Goal: Task Accomplishment & Management: Complete application form

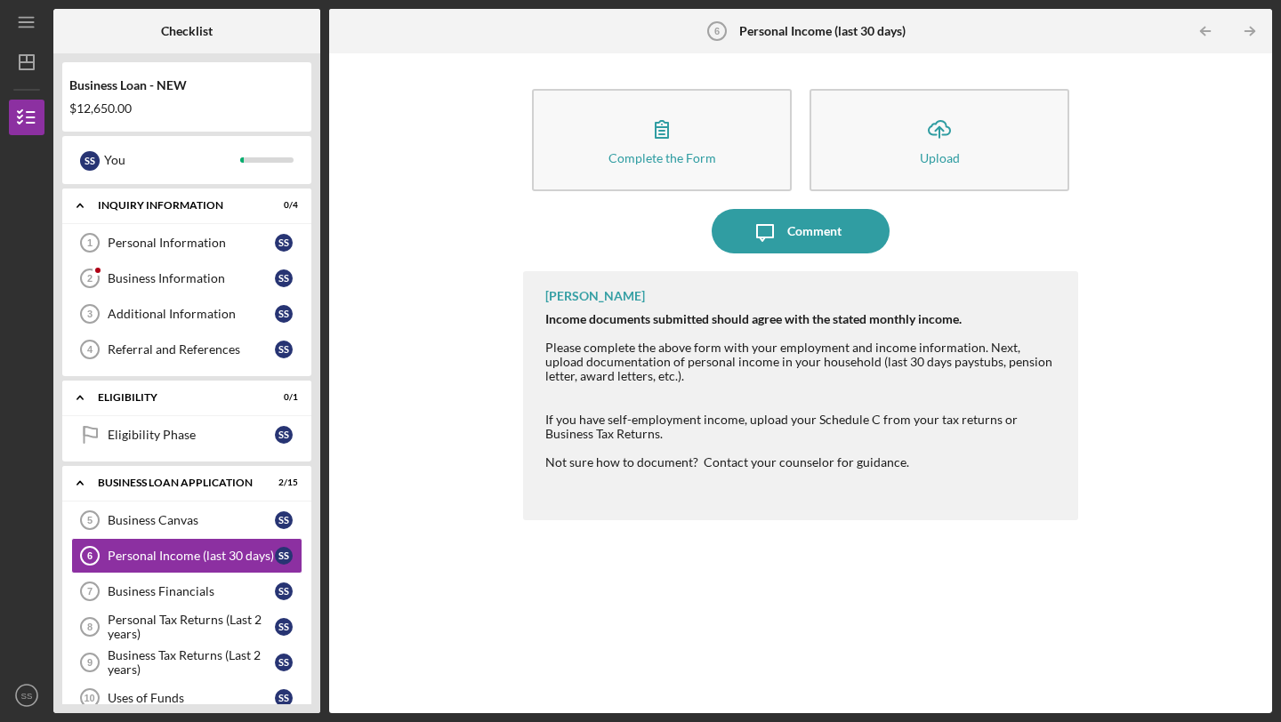
scroll to position [273, 0]
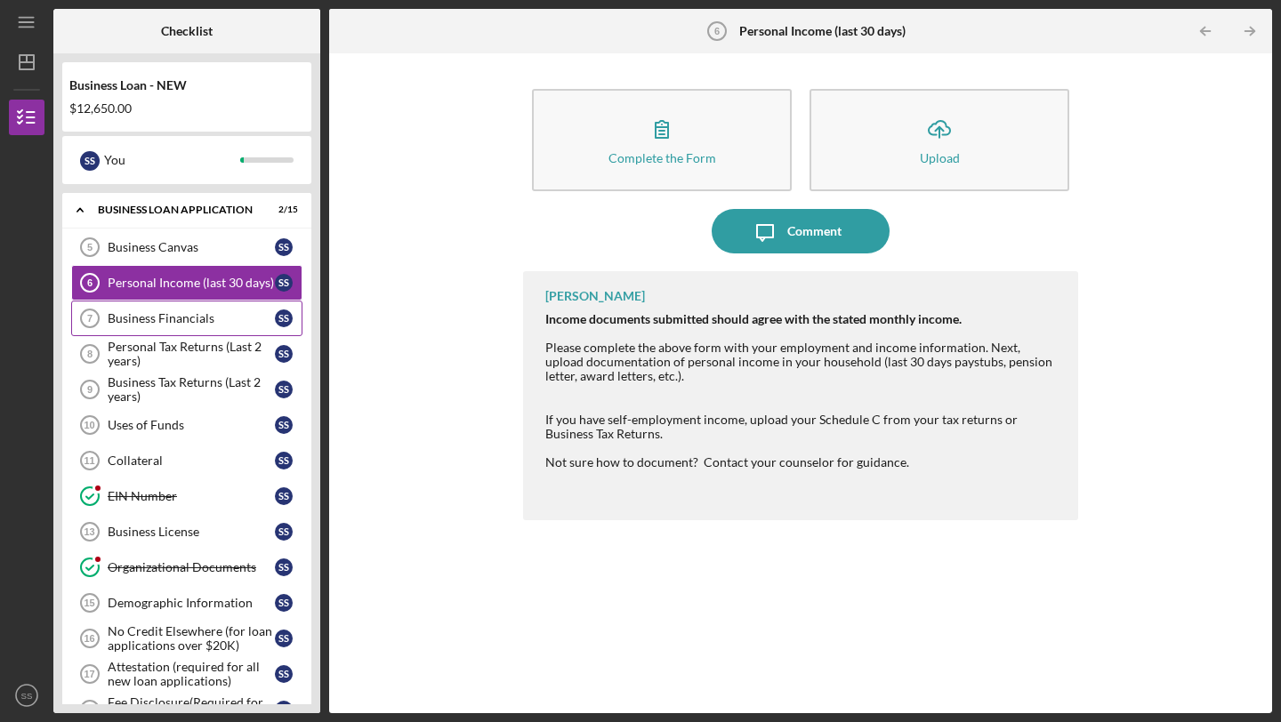
click at [194, 322] on div "Business Financials" at bounding box center [191, 318] width 167 height 14
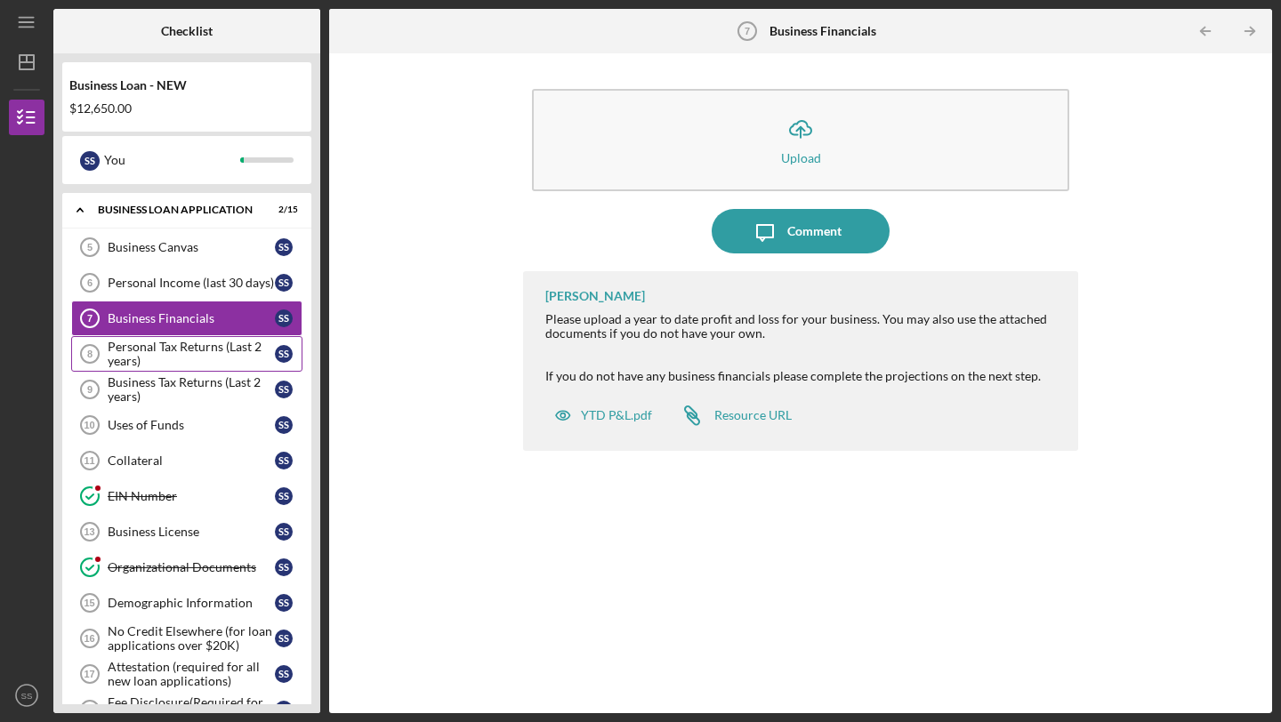
click at [179, 354] on div "Personal Tax Returns (Last 2 years)" at bounding box center [191, 354] width 167 height 28
